Goal: Transaction & Acquisition: Purchase product/service

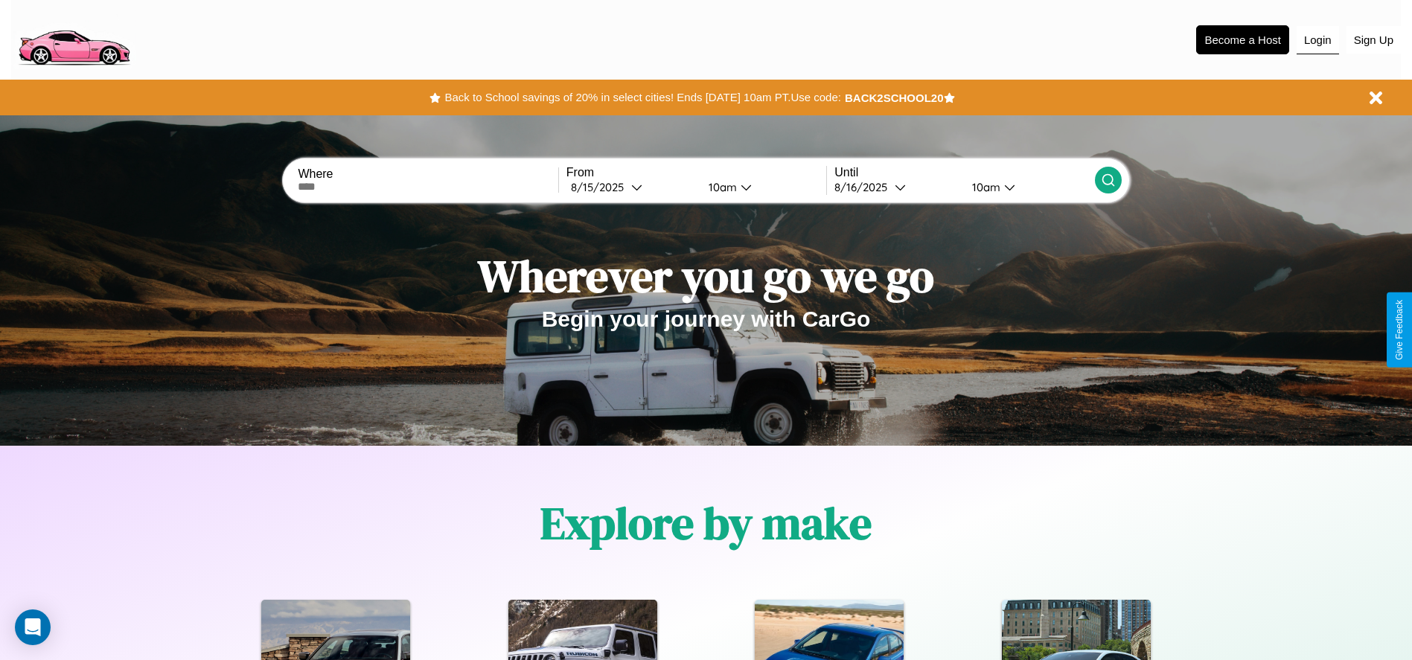
click at [1317, 39] on button "Login" at bounding box center [1317, 40] width 42 height 28
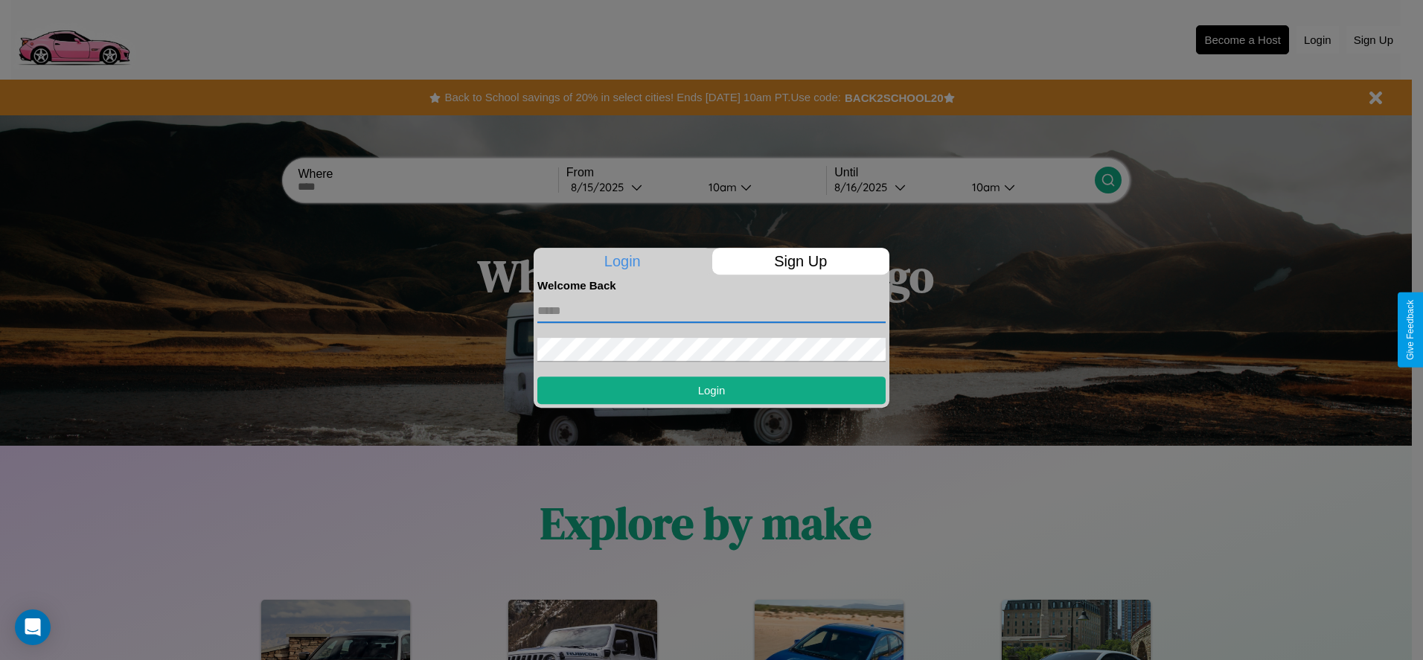
click at [711, 310] on input "text" at bounding box center [711, 311] width 348 height 24
type input "**********"
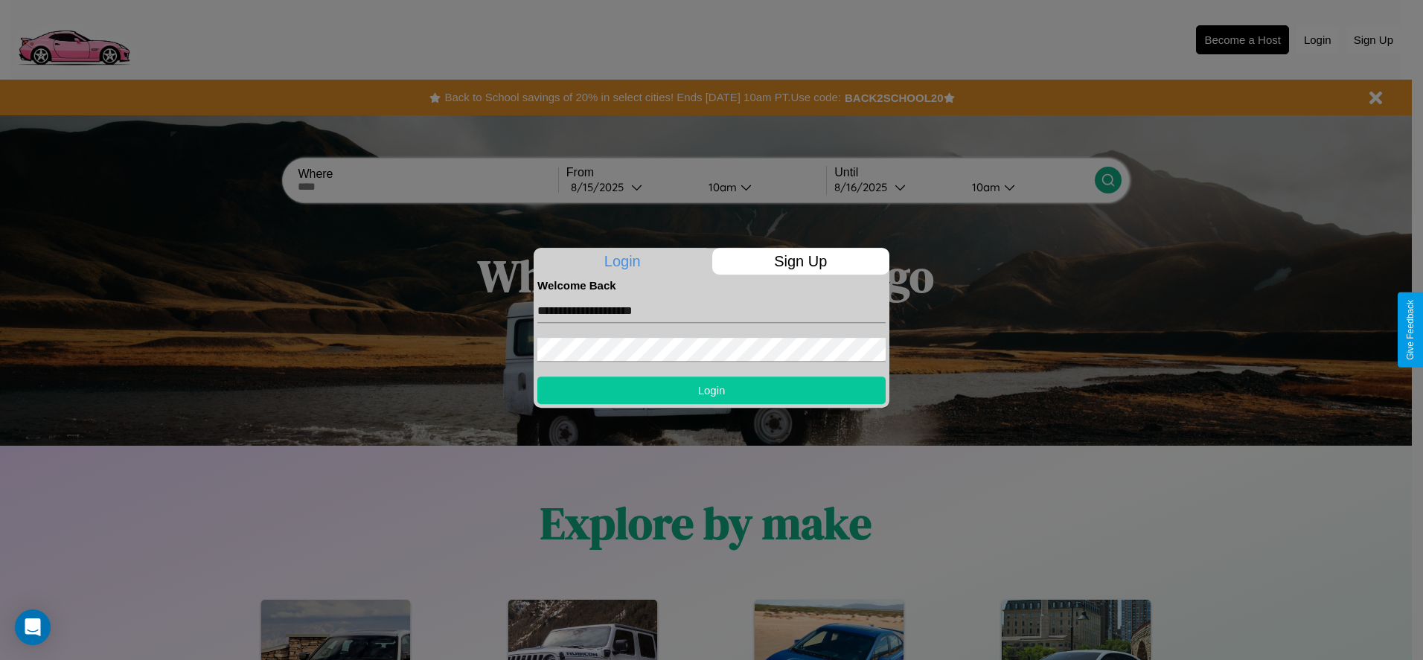
click at [711, 390] on button "Login" at bounding box center [711, 391] width 348 height 28
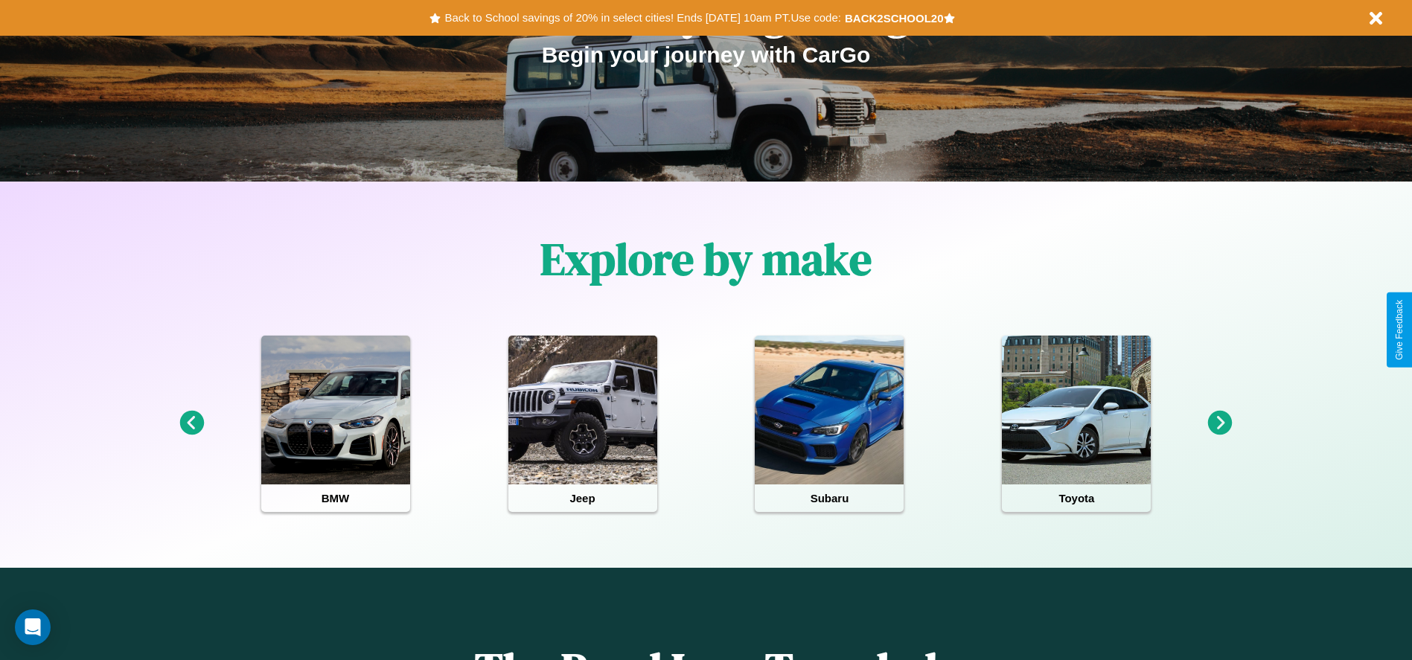
scroll to position [309, 0]
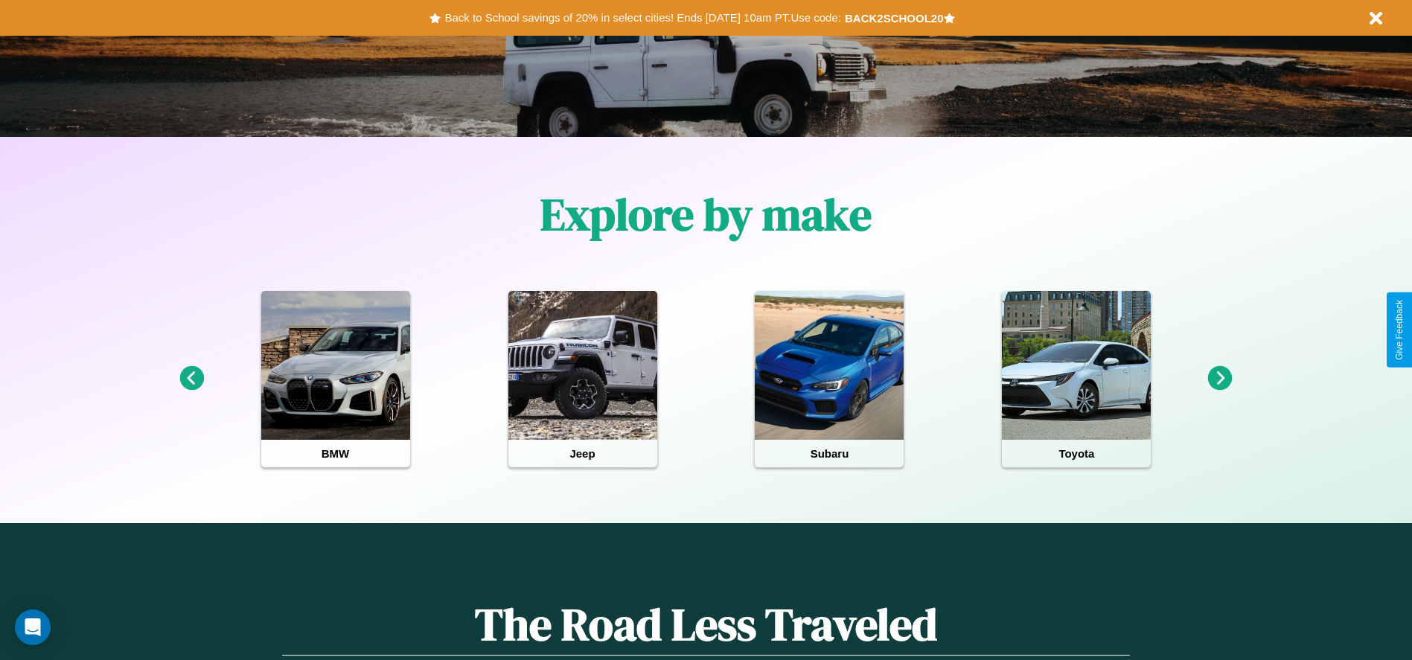
click at [1220, 379] on icon at bounding box center [1220, 378] width 25 height 25
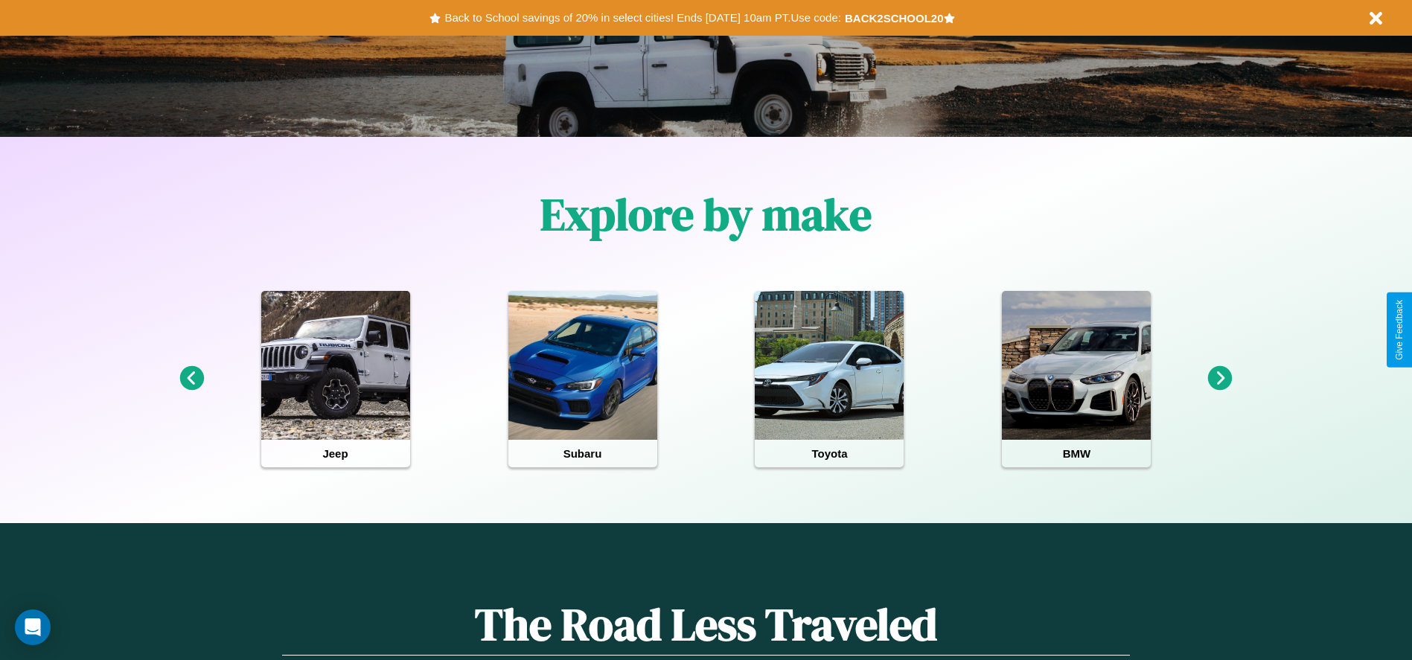
click at [1220, 379] on icon at bounding box center [1220, 378] width 25 height 25
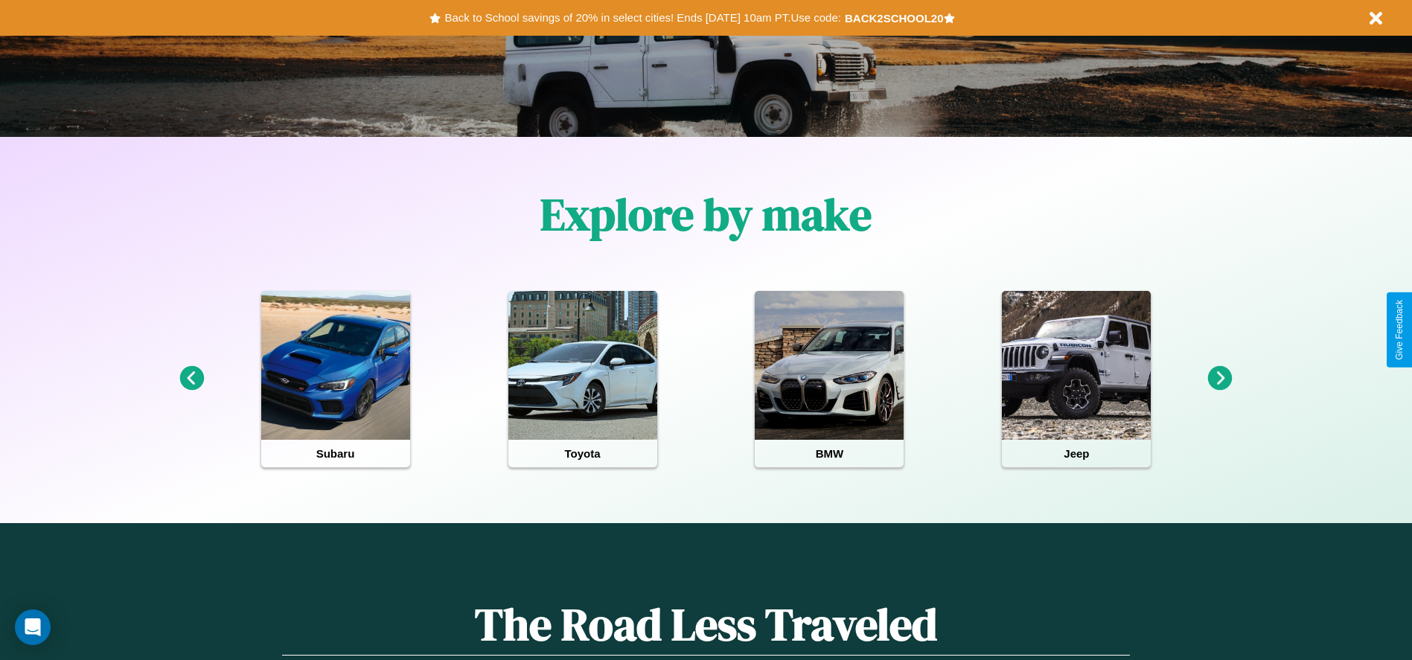
click at [191, 379] on icon at bounding box center [191, 378] width 25 height 25
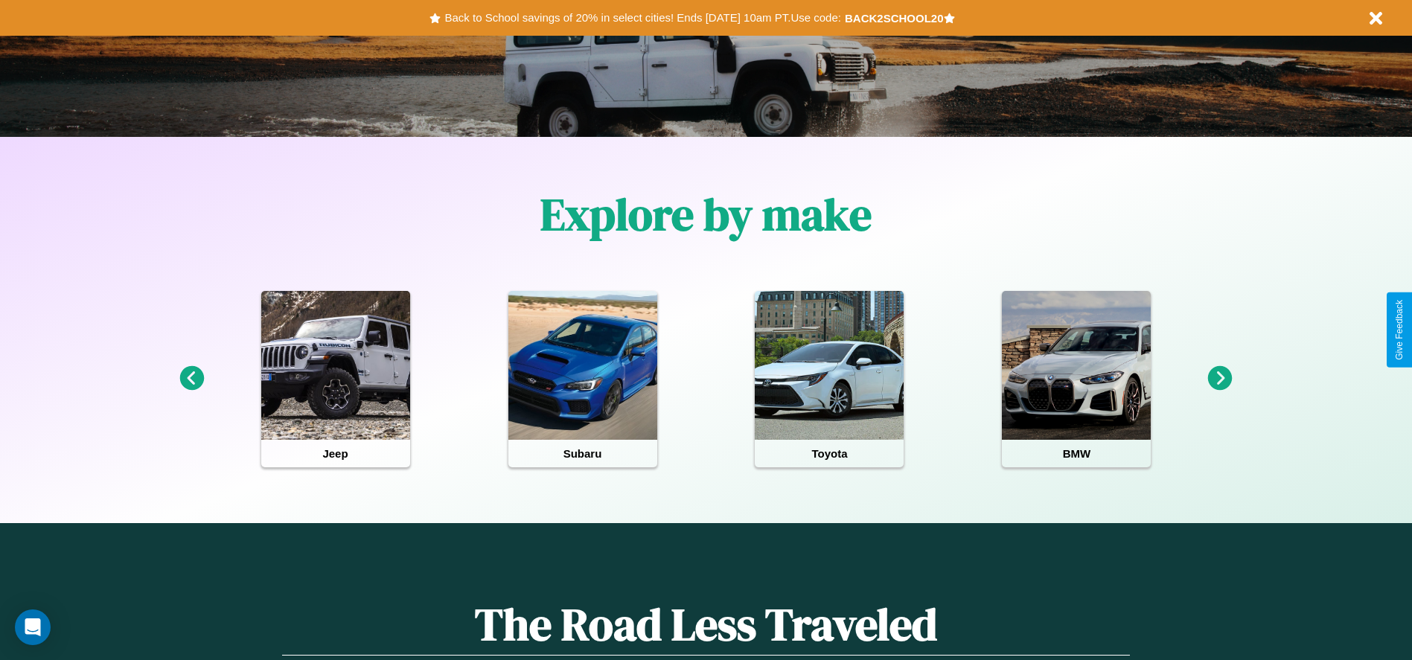
click at [1220, 379] on icon at bounding box center [1220, 378] width 25 height 25
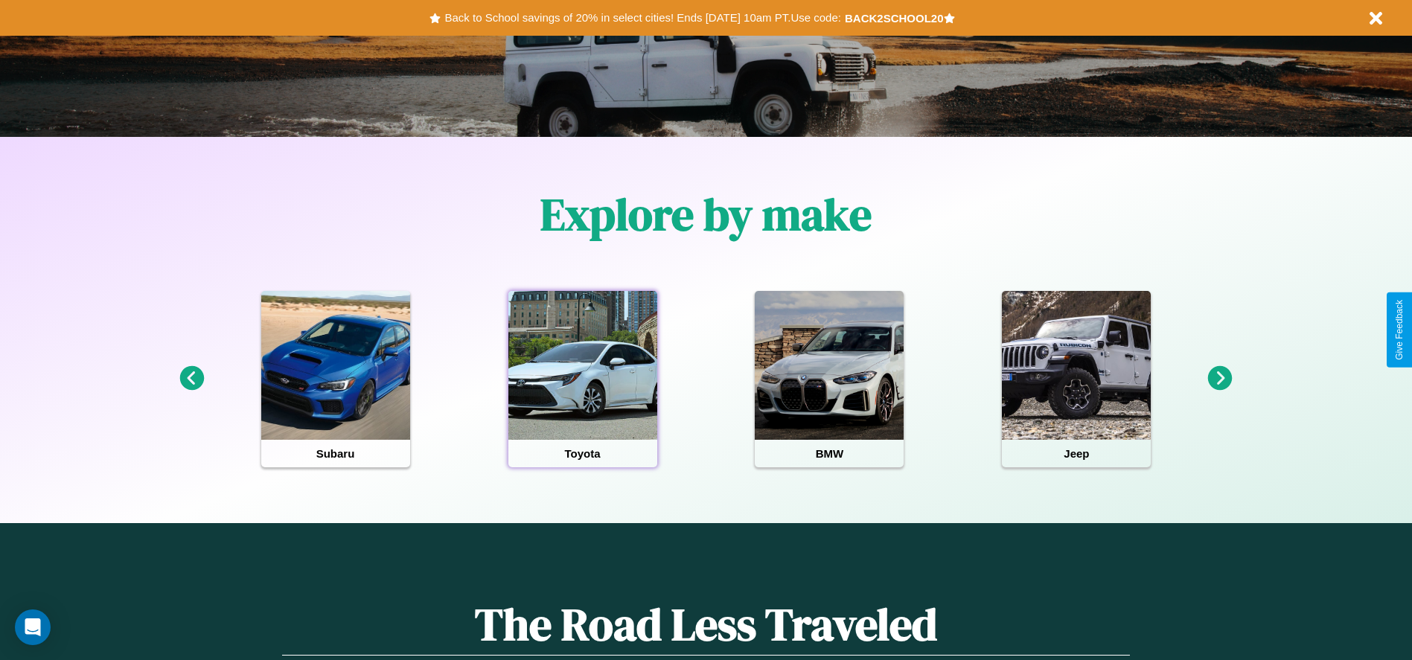
click at [582, 379] on div at bounding box center [582, 365] width 149 height 149
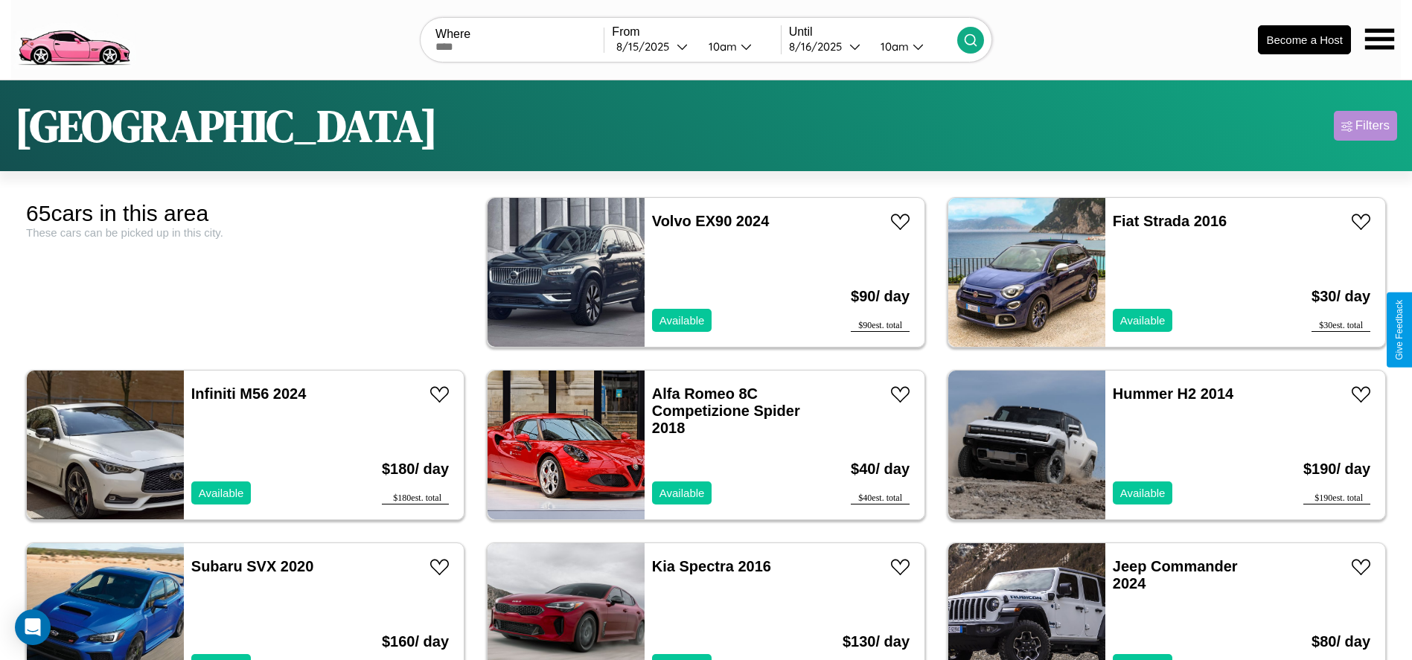
click at [1365, 126] on div "Filters" at bounding box center [1372, 125] width 34 height 15
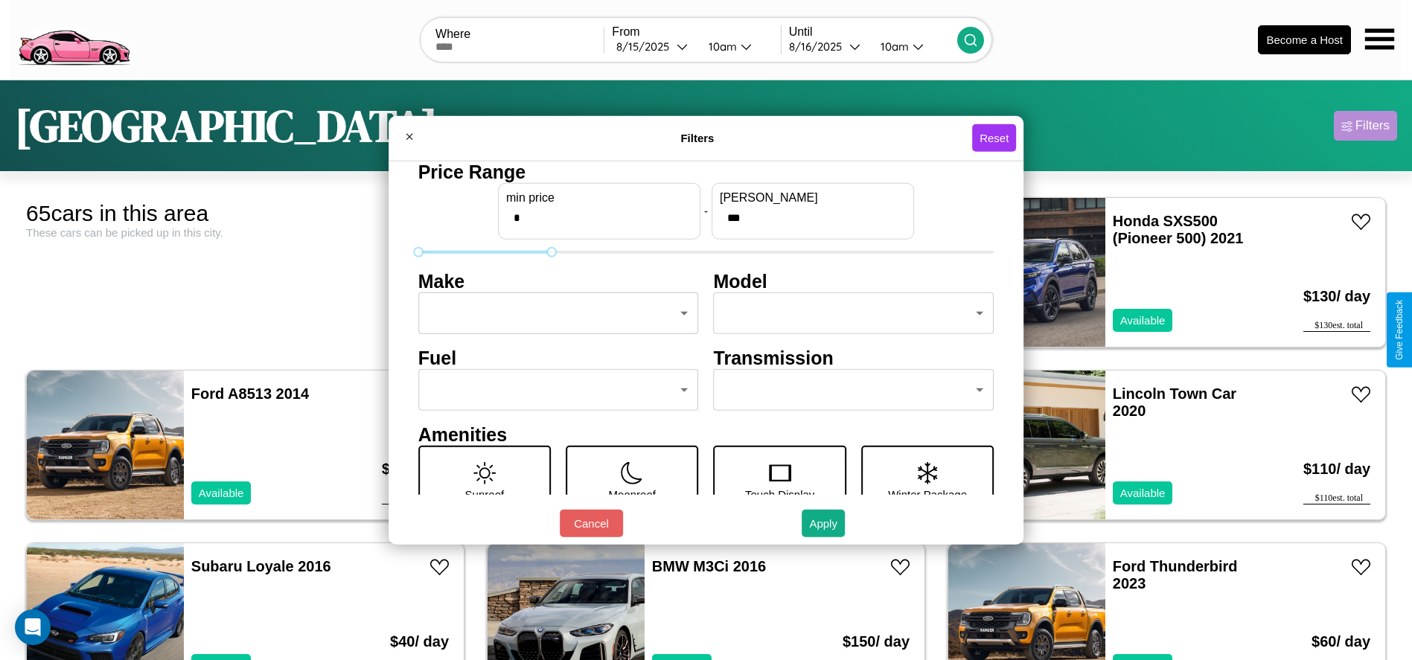
type input "***"
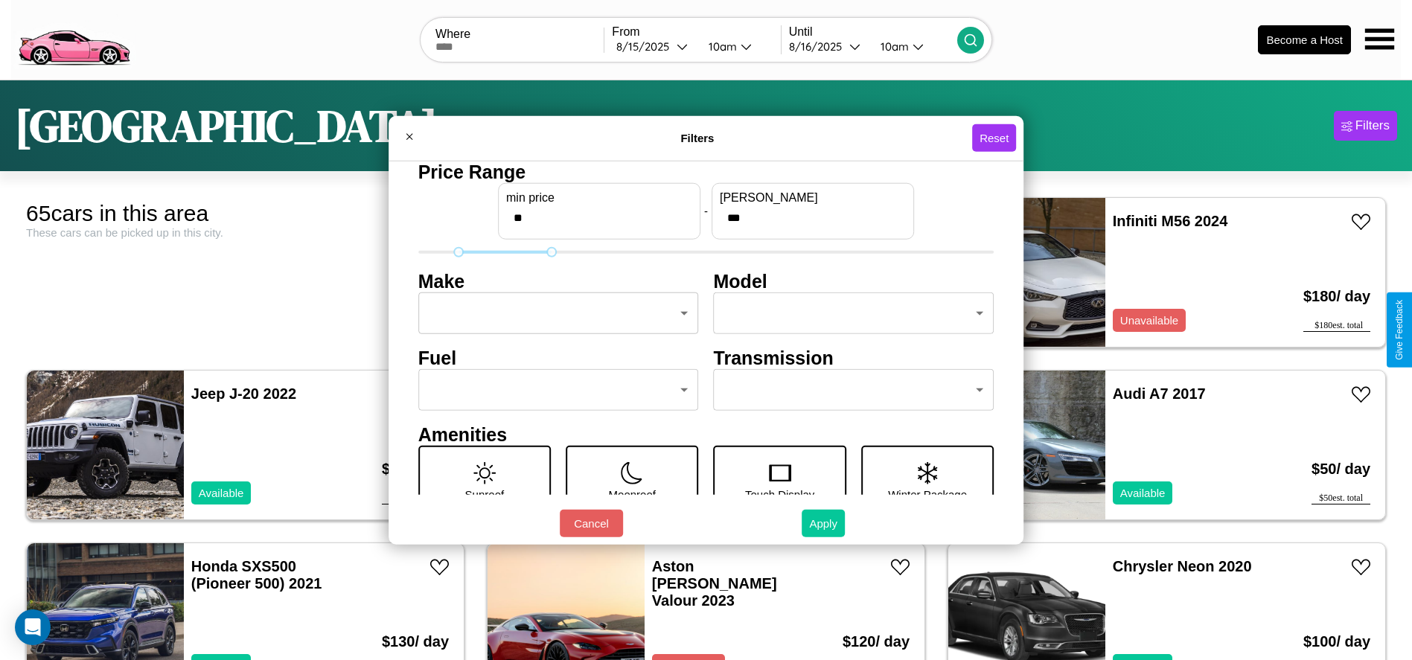
type input "**"
click at [824, 523] on button "Apply" at bounding box center [823, 524] width 43 height 28
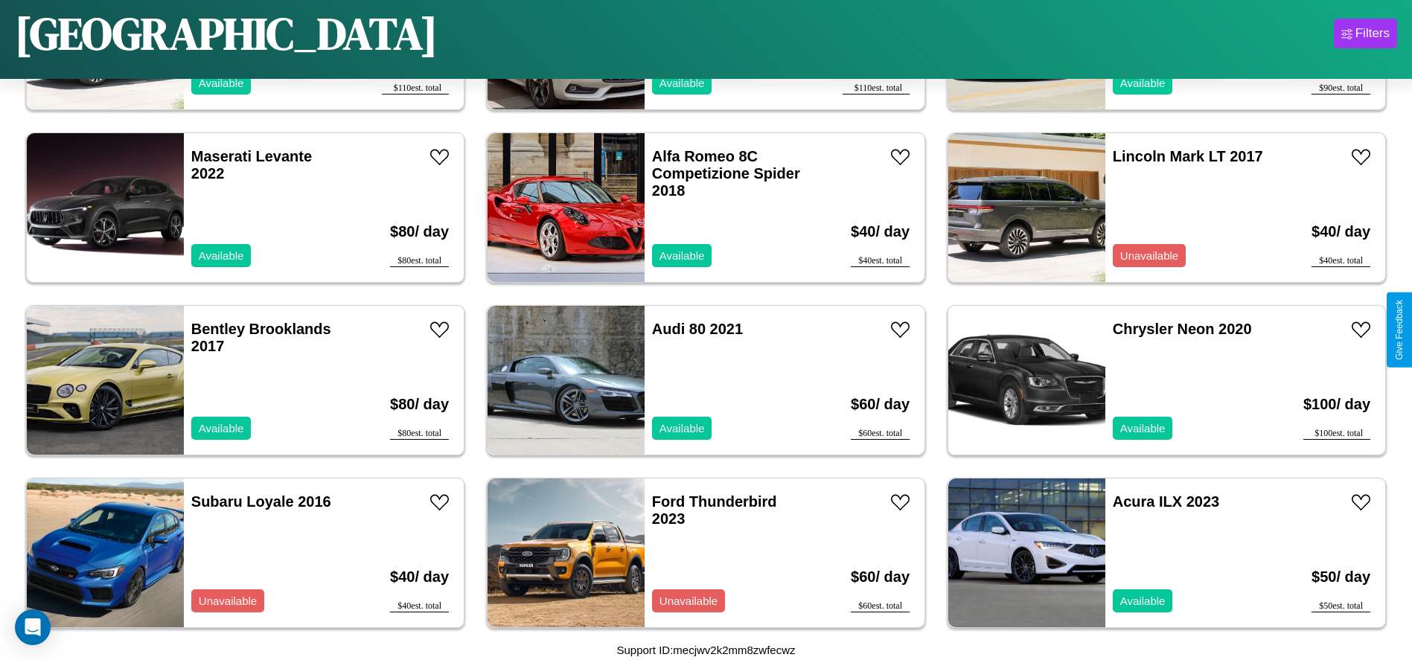
scroll to position [1202, 0]
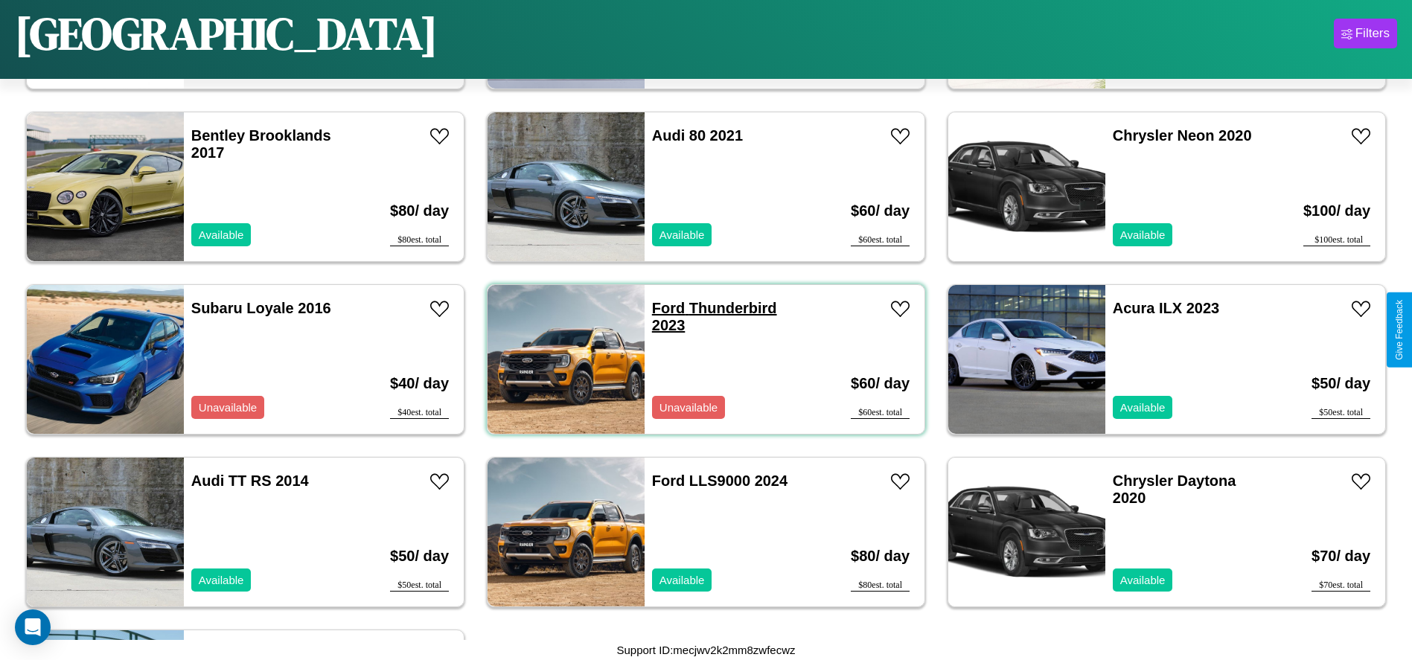
click at [663, 308] on link "Ford Thunderbird 2023" at bounding box center [714, 316] width 125 height 33
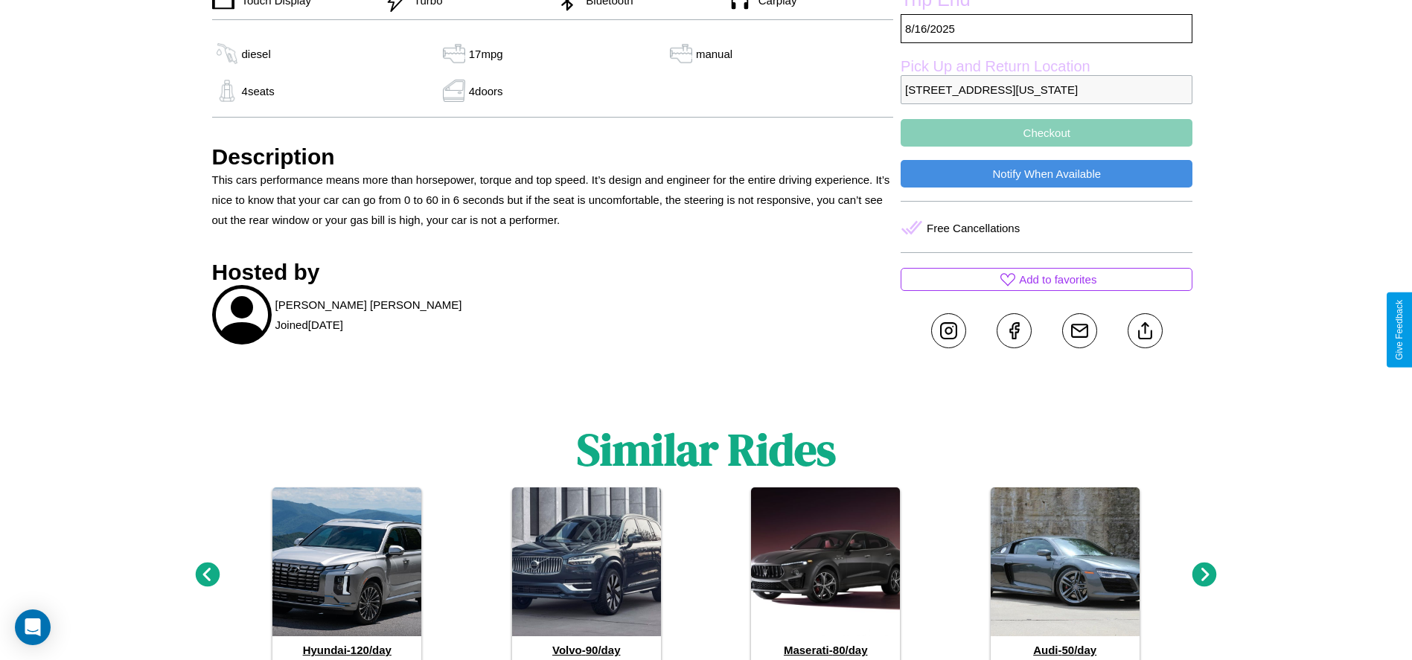
scroll to position [582, 0]
click at [1145, 330] on line at bounding box center [1145, 327] width 0 height 10
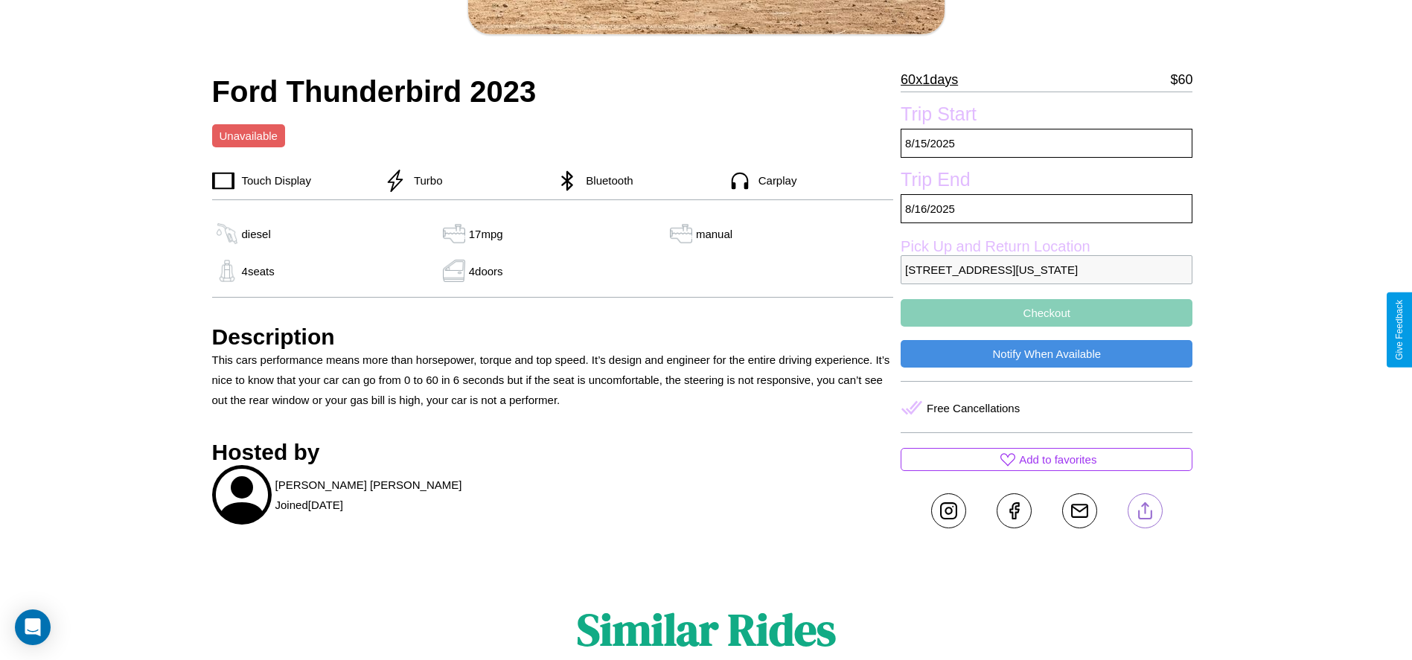
scroll to position [384, 0]
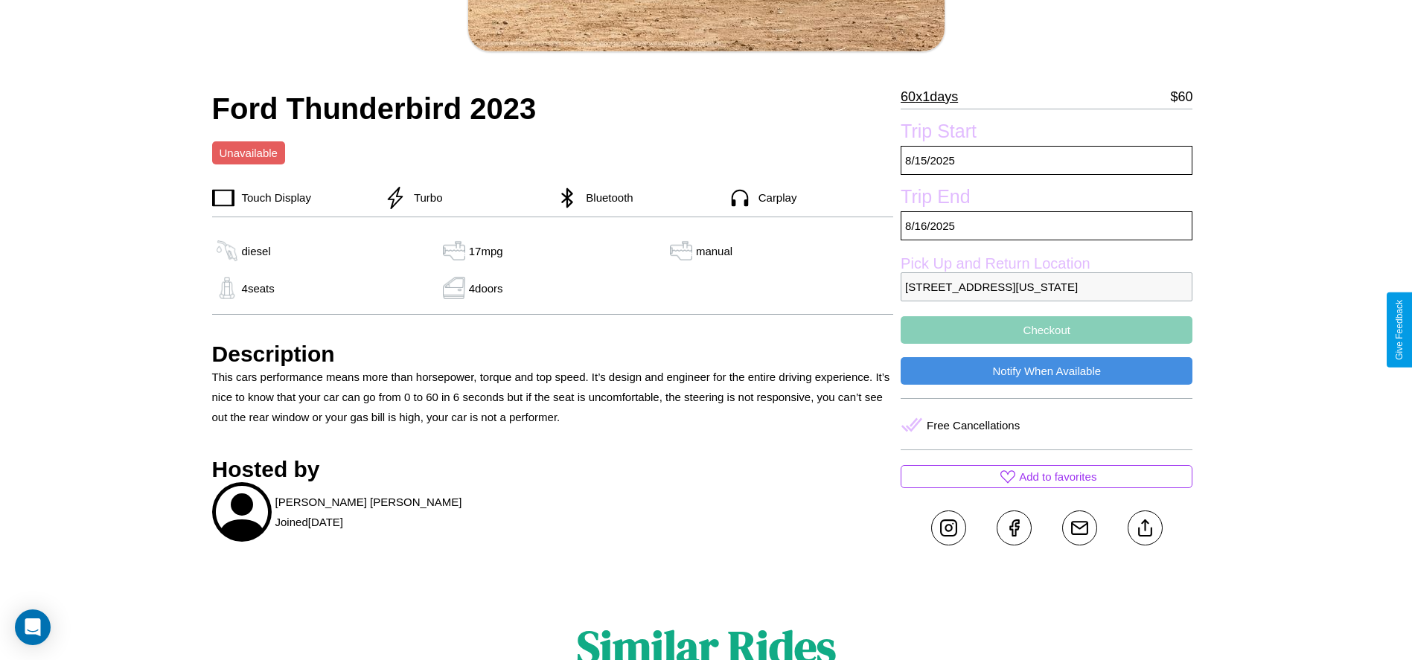
click at [1046, 330] on button "Checkout" at bounding box center [1046, 330] width 292 height 28
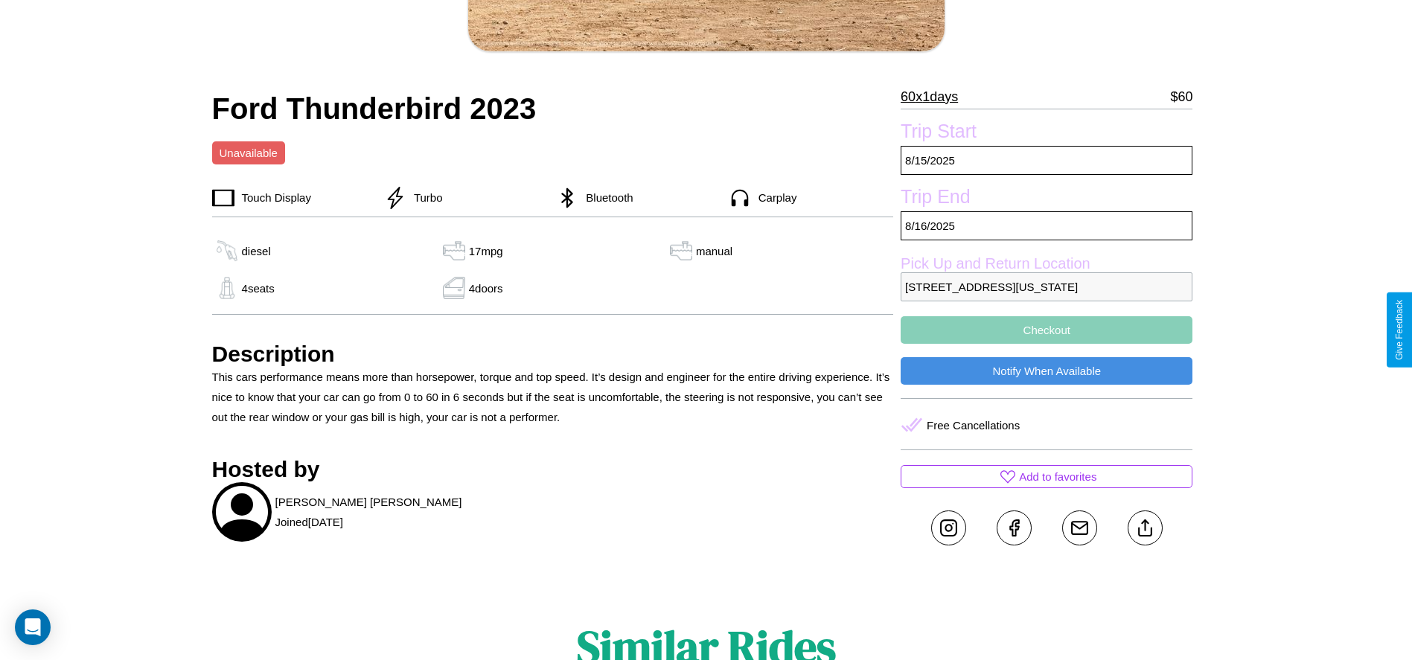
click at [1046, 330] on button "Checkout" at bounding box center [1046, 330] width 292 height 28
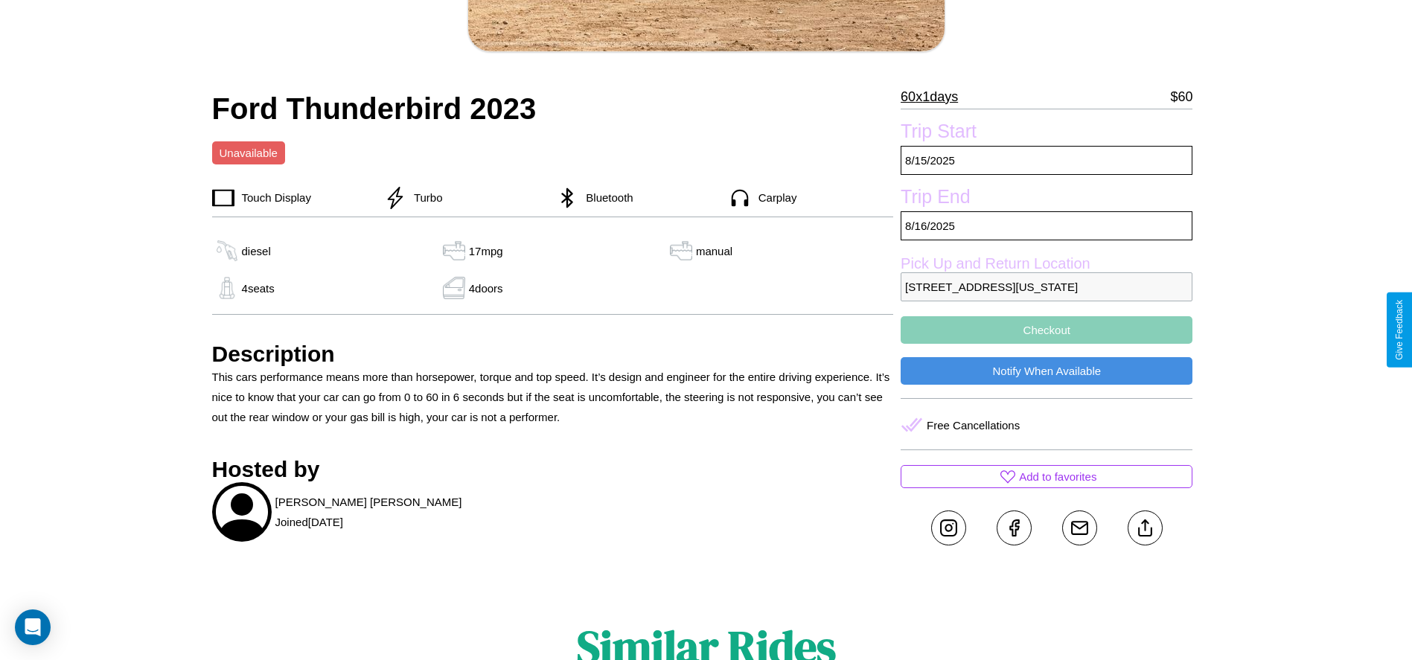
click at [1046, 330] on button "Checkout" at bounding box center [1046, 330] width 292 height 28
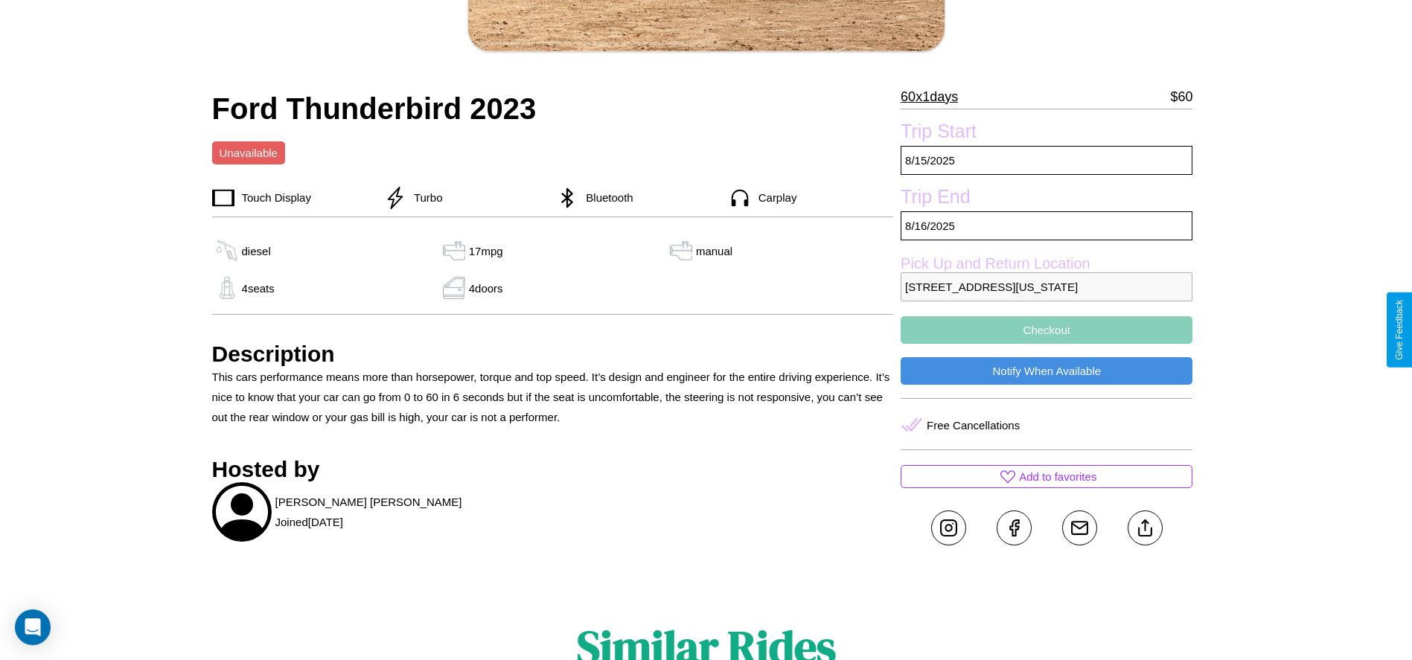
click at [1046, 330] on button "Checkout" at bounding box center [1046, 330] width 292 height 28
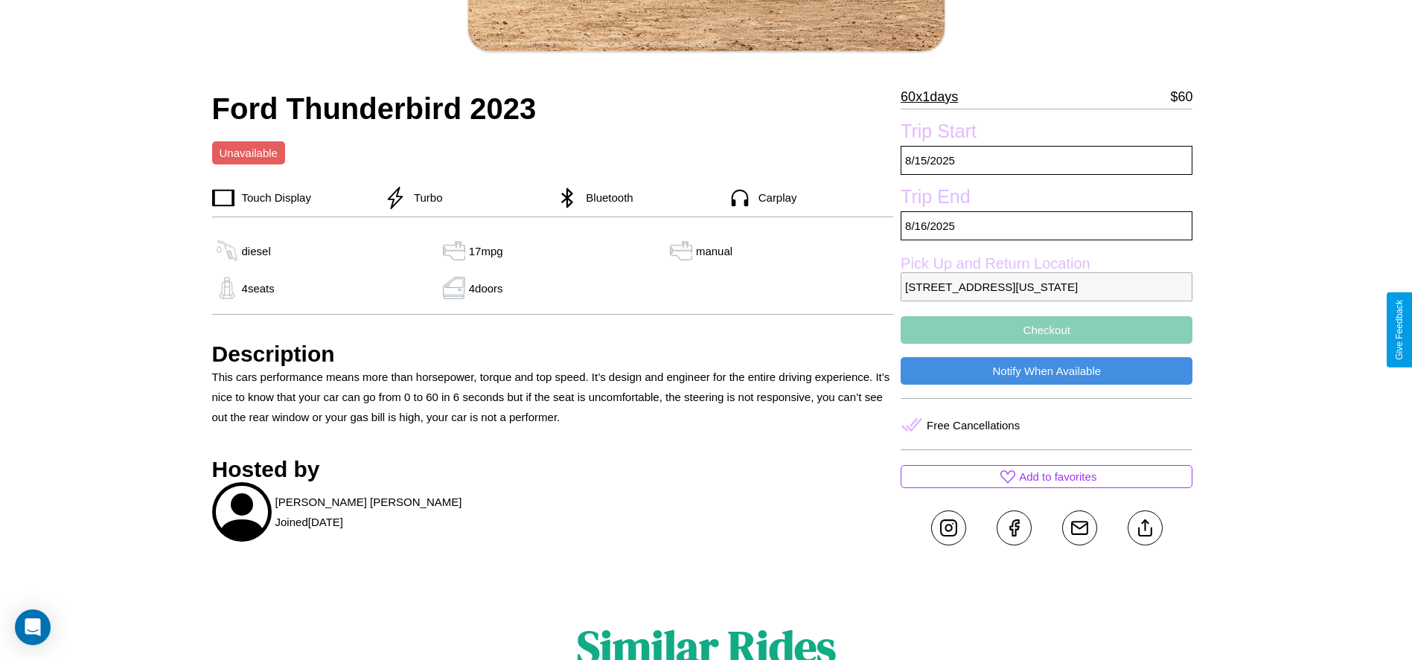
click at [1046, 330] on button "Checkout" at bounding box center [1046, 330] width 292 height 28
